Goal: Communication & Community: Answer question/provide support

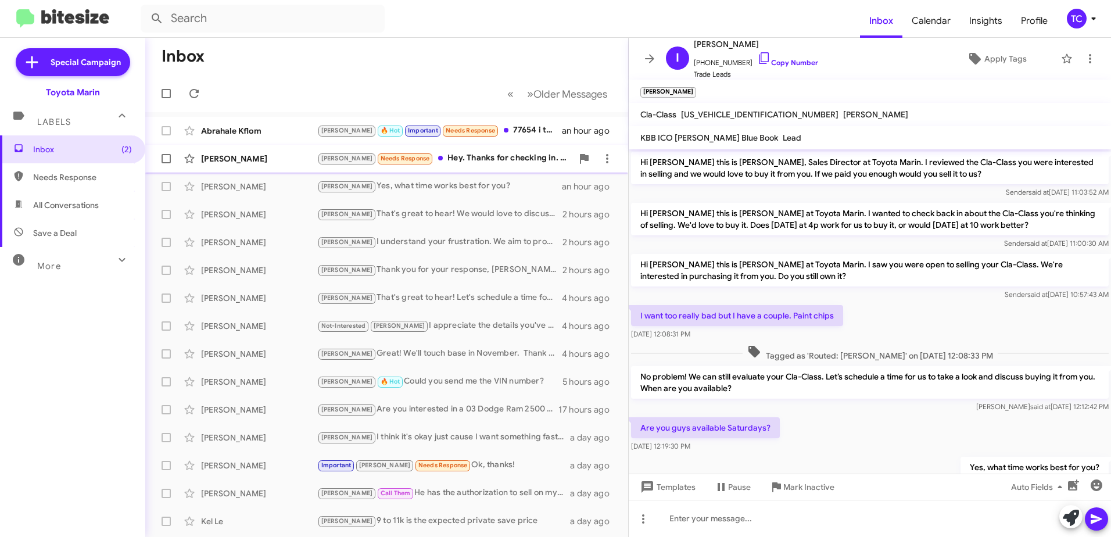
scroll to position [44, 0]
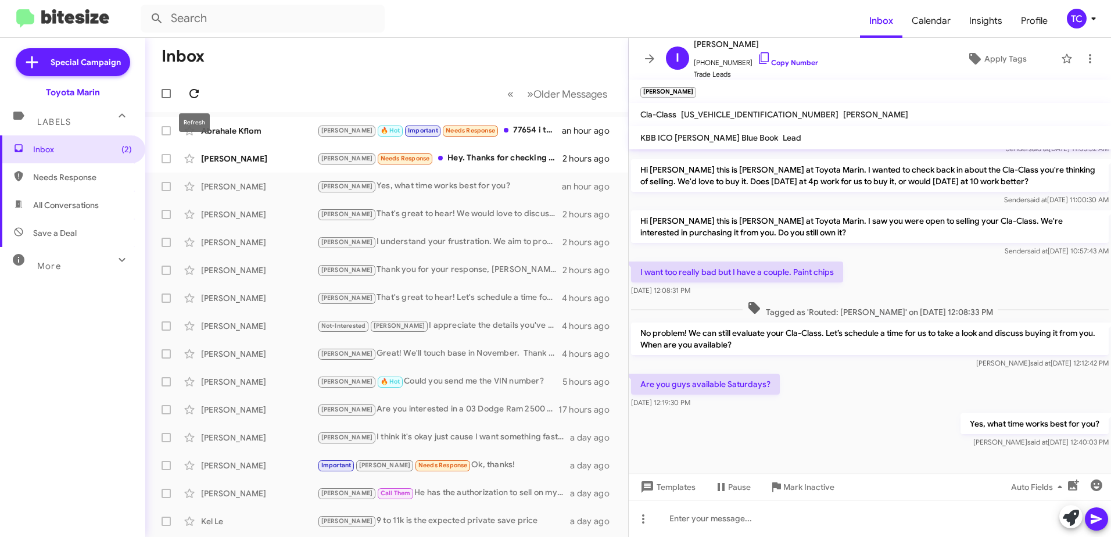
click at [196, 90] on icon at bounding box center [193, 93] width 9 height 9
click at [511, 127] on div "[PERSON_NAME] 🔥 Hot Important Needs Response 77654 i thank at lower" at bounding box center [444, 130] width 255 height 13
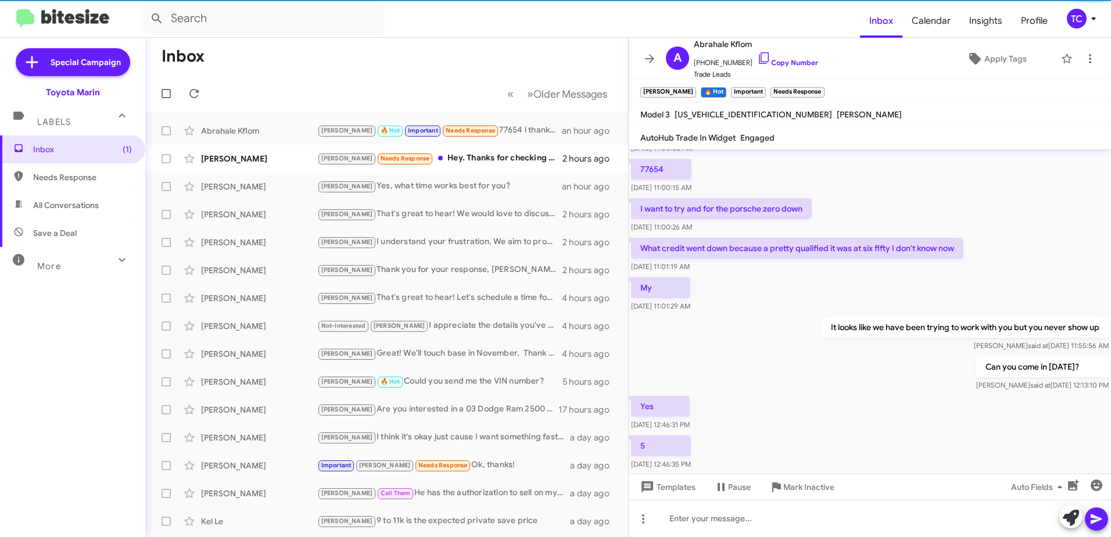
scroll to position [275, 0]
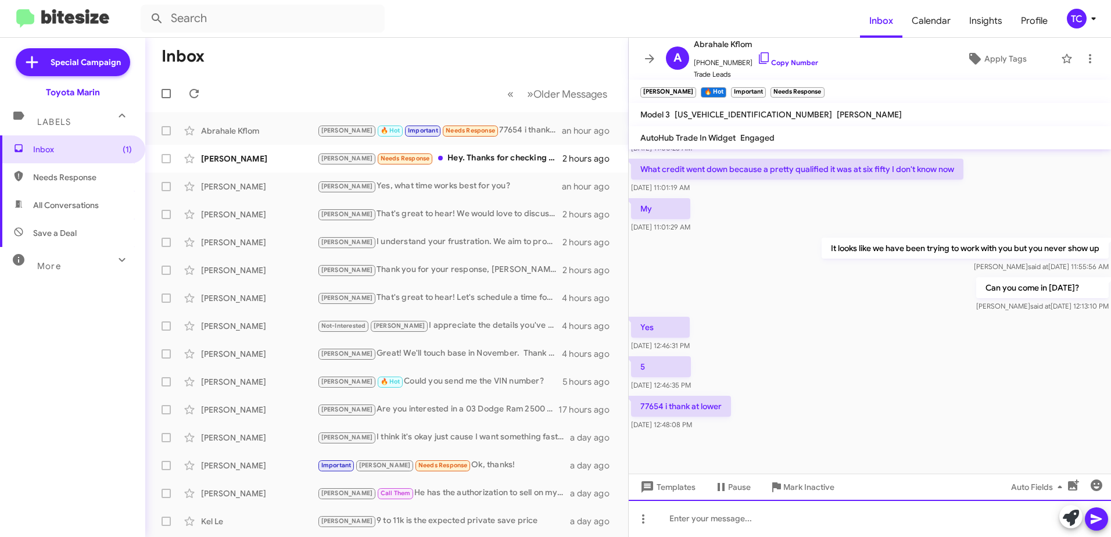
click at [728, 522] on div at bounding box center [869, 518] width 482 height 37
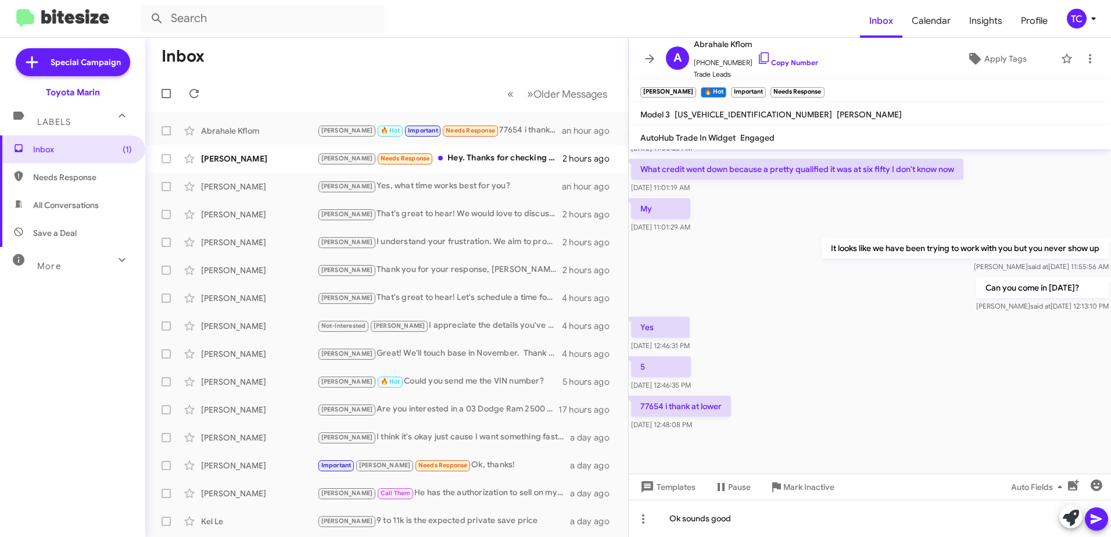
click at [1102, 523] on icon at bounding box center [1096, 519] width 14 height 14
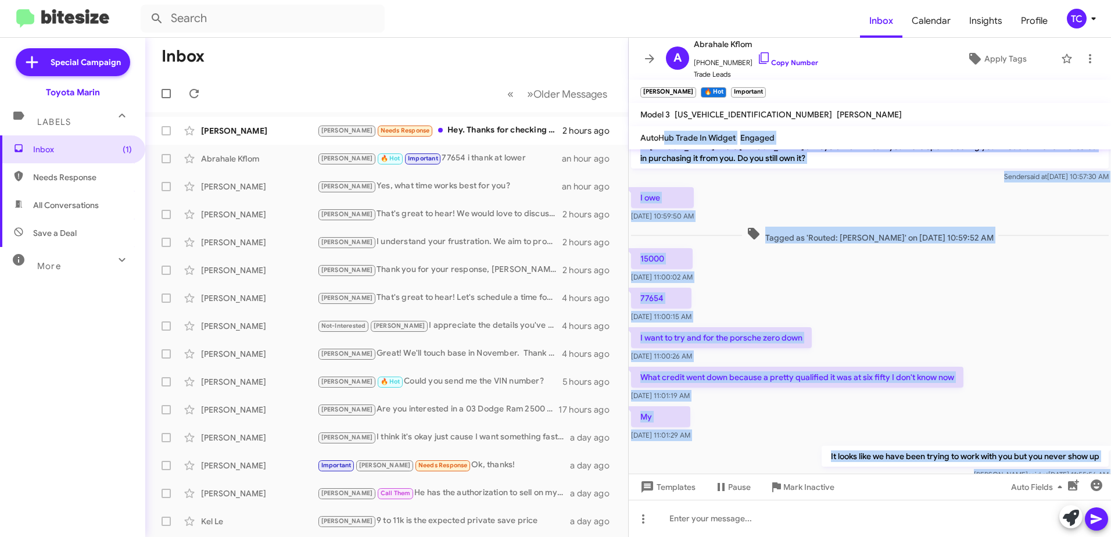
scroll to position [0, 0]
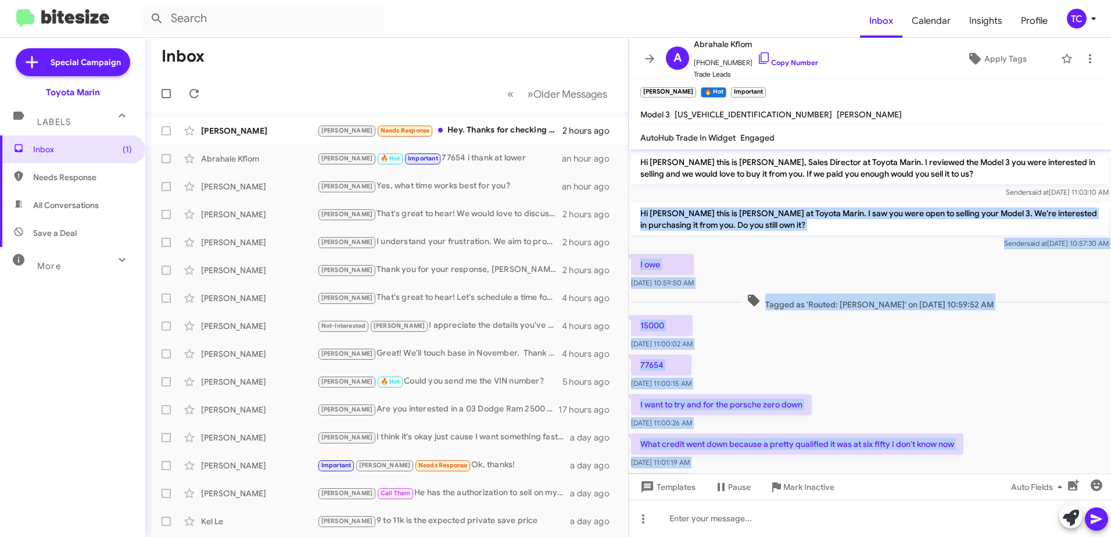
drag, startPoint x: 1071, startPoint y: 405, endPoint x: 640, endPoint y: 217, distance: 470.3
click at [640, 217] on div "Hi [PERSON_NAME] this is [PERSON_NAME], Sales Director at Toyota Marin. I revie…" at bounding box center [869, 448] width 482 height 598
copy div "Hi [PERSON_NAME] this is [PERSON_NAME] at Toyota Marin. I saw you were open to …"
click at [195, 86] on button at bounding box center [193, 93] width 23 height 23
click at [990, 382] on div "77654 [DATE] 11:00:15 AM" at bounding box center [869, 371] width 482 height 39
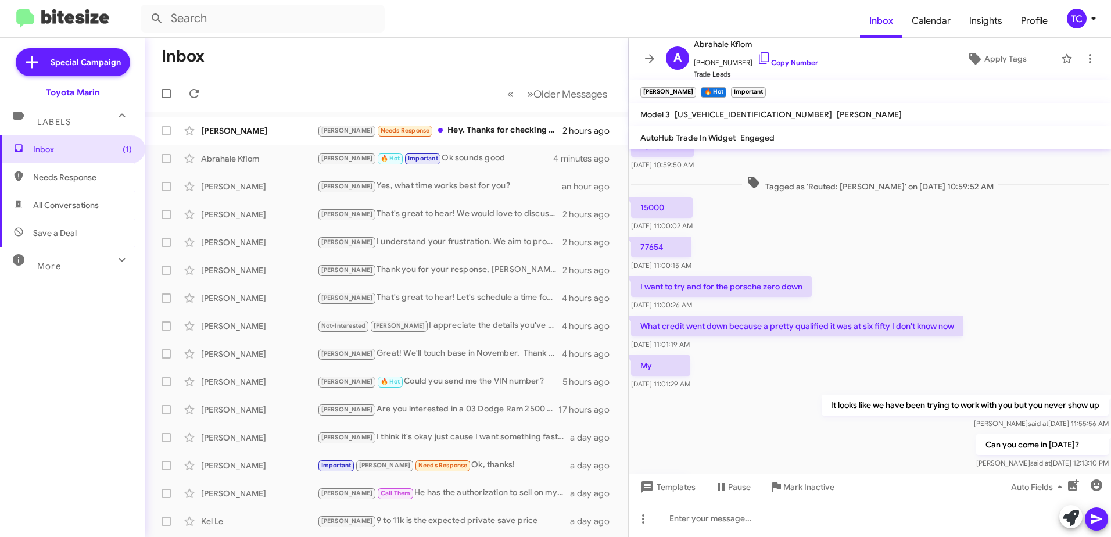
scroll to position [232, 0]
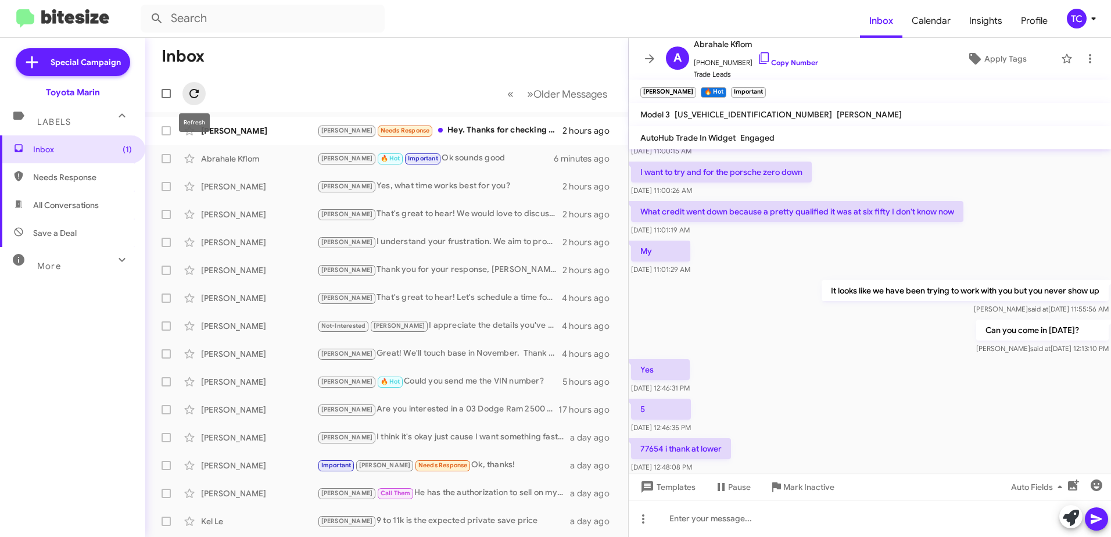
click at [199, 92] on icon at bounding box center [193, 93] width 9 height 9
click at [646, 55] on icon at bounding box center [649, 59] width 14 height 14
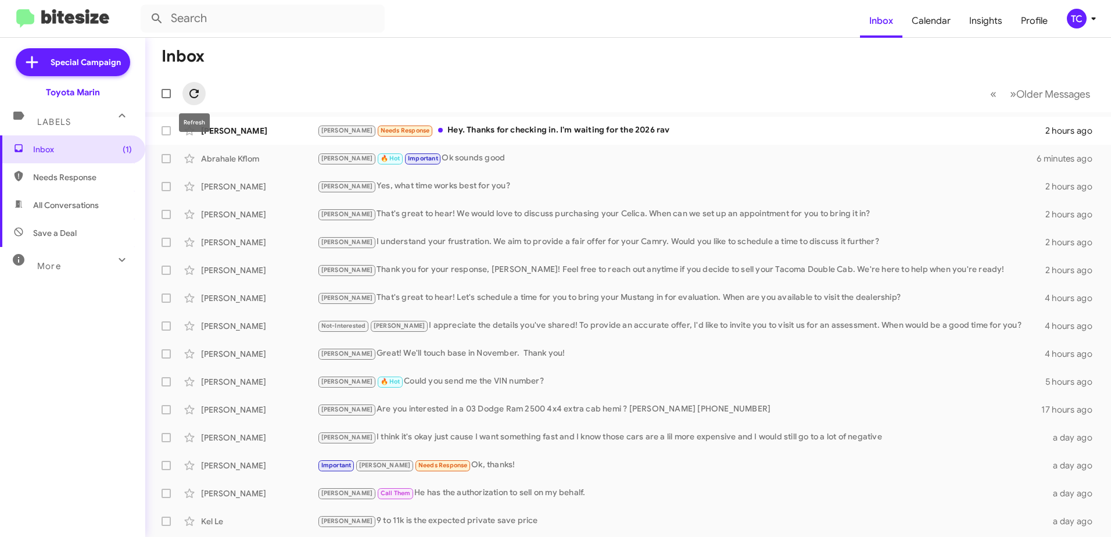
click at [197, 94] on icon at bounding box center [194, 94] width 14 height 14
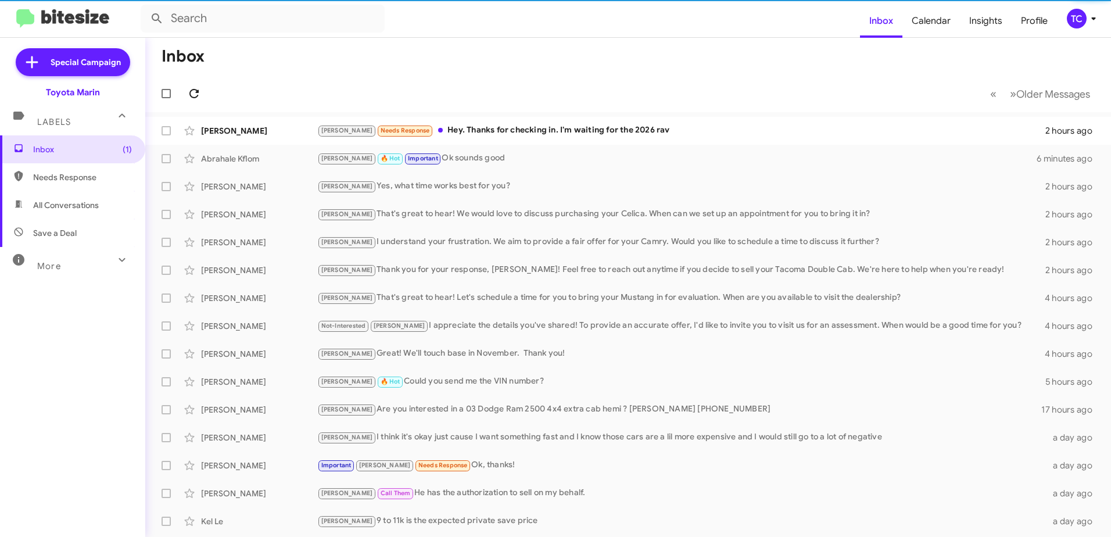
click at [197, 94] on icon at bounding box center [194, 94] width 14 height 14
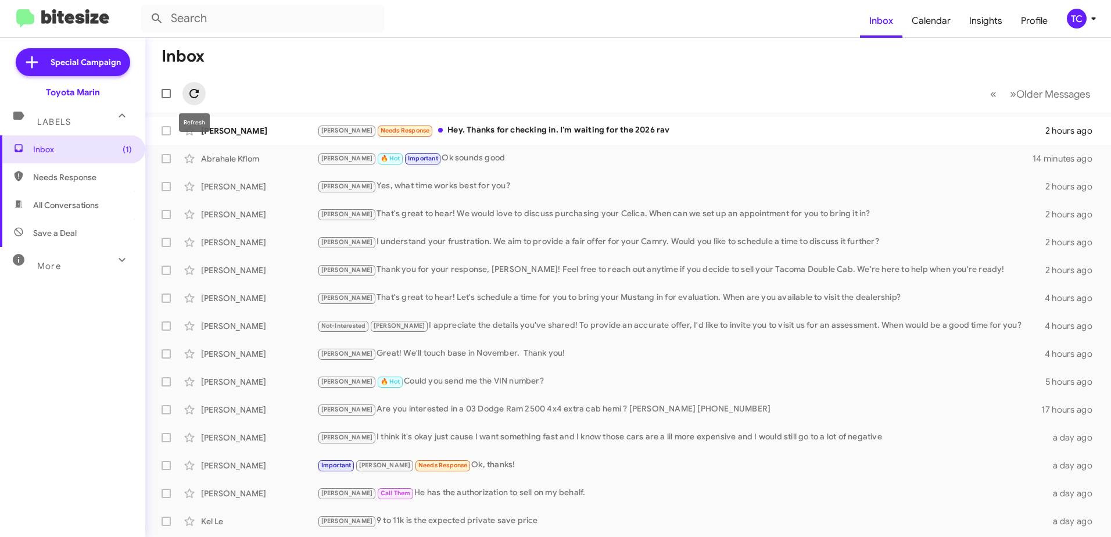
click at [193, 89] on icon at bounding box center [194, 94] width 14 height 14
